Goal: Answer question/provide support

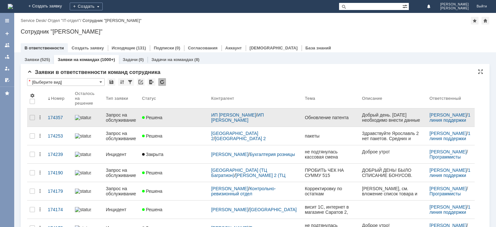
click at [126, 112] on div "Запрос на обслуживание" at bounding box center [121, 117] width 31 height 10
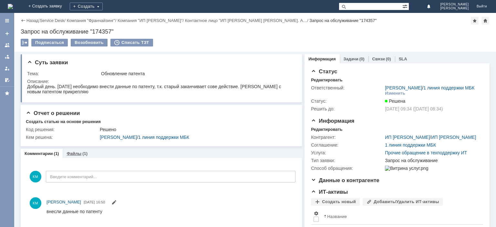
click at [75, 154] on link "Файлы" at bounding box center [74, 153] width 15 height 5
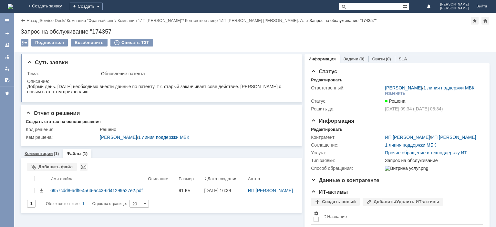
click at [44, 153] on link "Комментарии" at bounding box center [39, 153] width 28 height 5
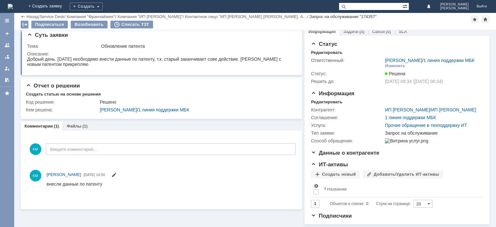
scroll to position [15, 0]
click at [76, 124] on link "Файлы" at bounding box center [74, 126] width 15 height 5
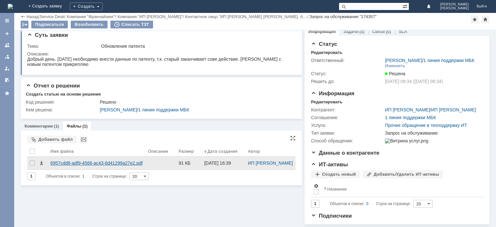
click at [103, 161] on div "6957cdd8-adf9-4566-ac43-6d41299a27e2.pdf" at bounding box center [96, 163] width 92 height 5
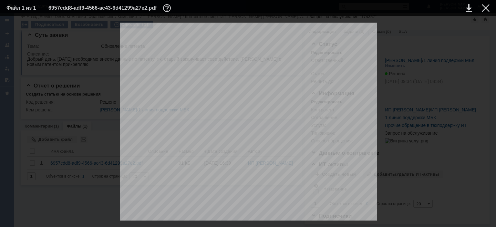
drag, startPoint x: 273, startPoint y: 150, endPoint x: 203, endPoint y: 151, distance: 70.1
copy div "5 0 2 2 2 5 0 0 0 1 8 9 0"
